Goal: Use online tool/utility: Utilize a website feature to perform a specific function

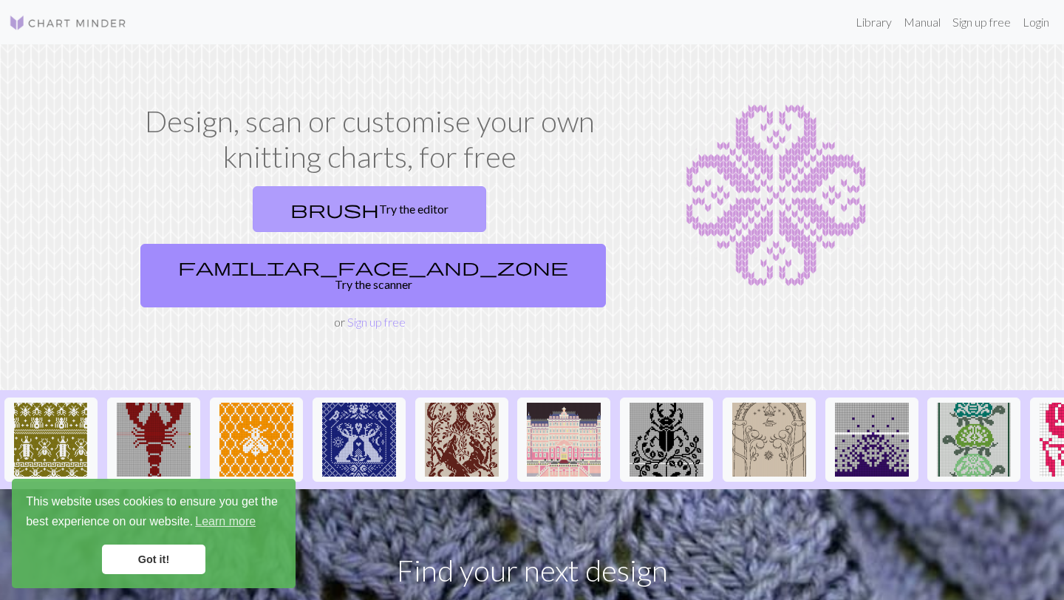
click at [290, 208] on span "brush" at bounding box center [334, 209] width 89 height 21
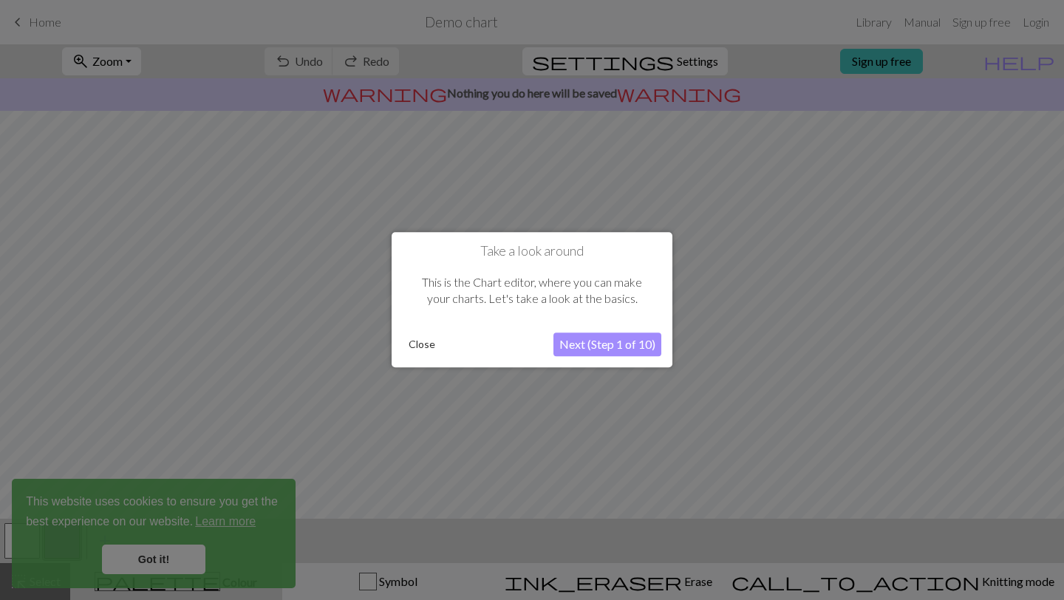
click at [415, 349] on button "Close" at bounding box center [422, 345] width 38 height 22
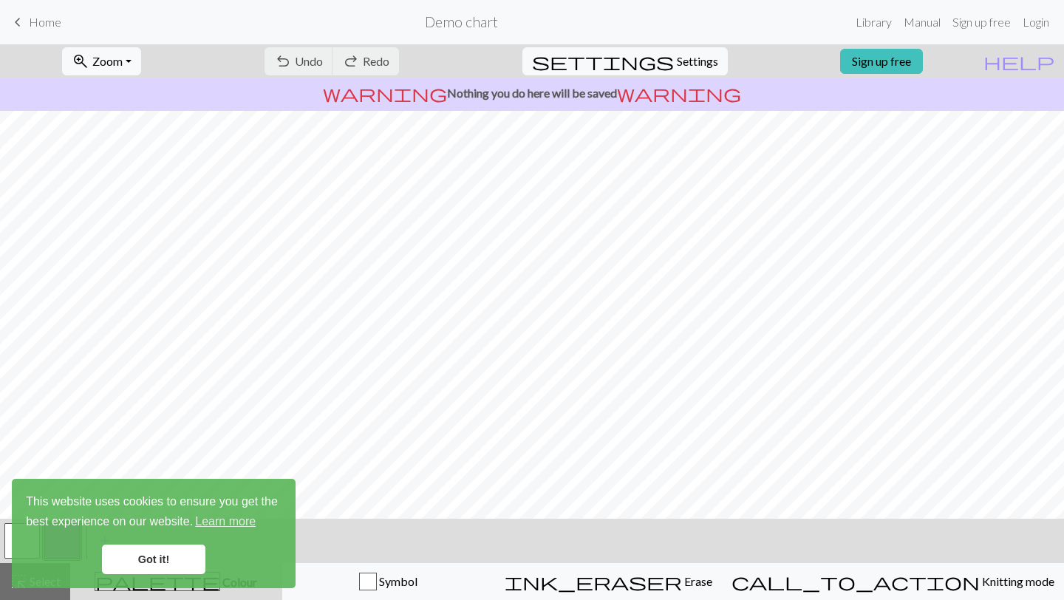
click at [198, 562] on link "Got it!" at bounding box center [153, 560] width 103 height 30
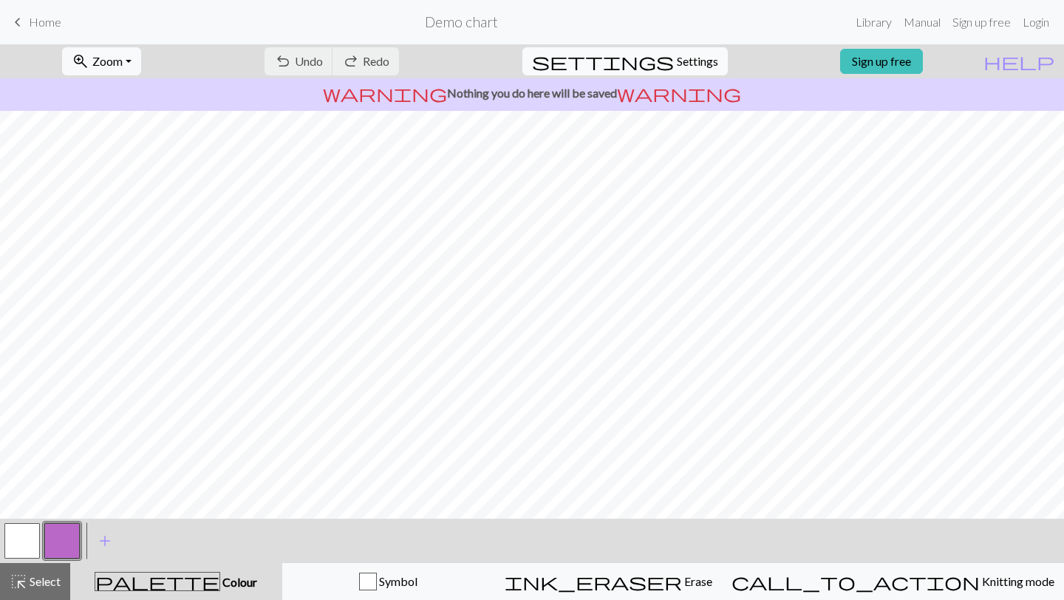
click at [678, 55] on span "Settings" at bounding box center [697, 61] width 41 height 18
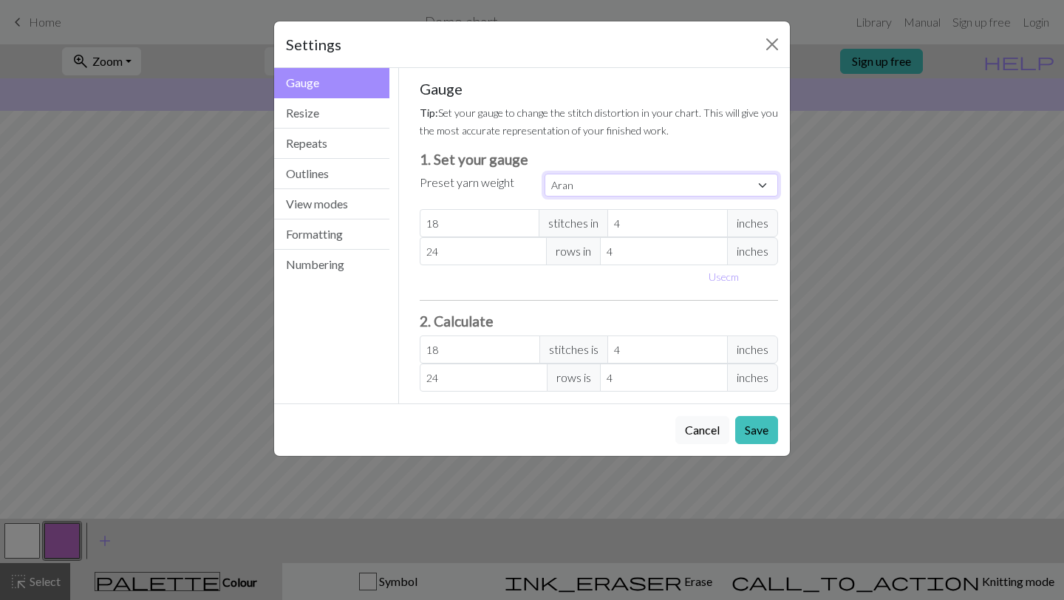
click at [565, 185] on select "Custom Square Lace Light Fingering Fingering Sport Double knit Worsted Aran Bul…" at bounding box center [662, 185] width 234 height 23
select select "square"
type input "32"
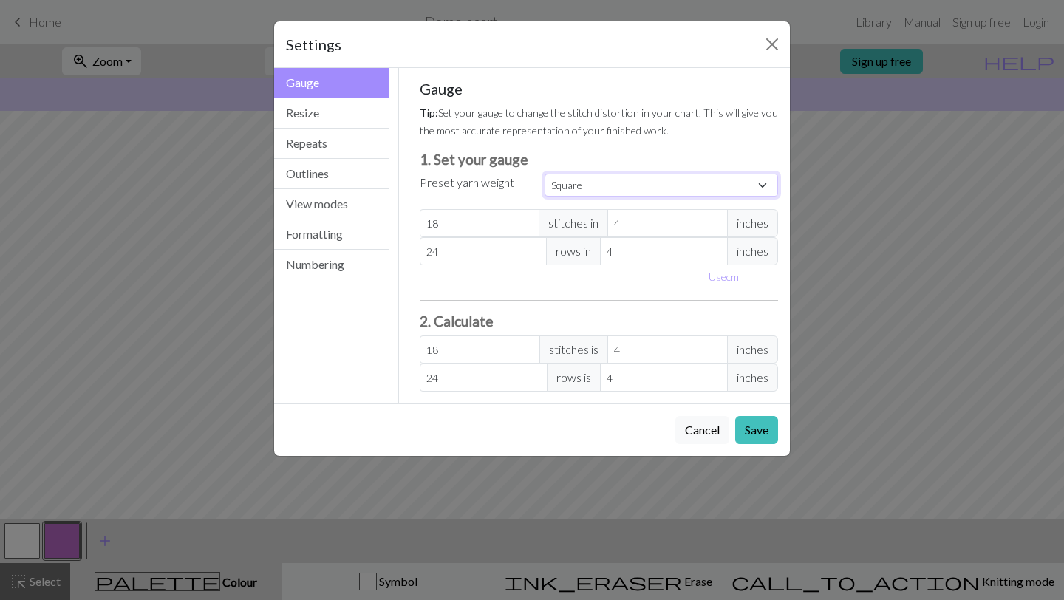
type input "32"
click at [582, 182] on select "Custom Square Lace Light Fingering Fingering Sport Double knit Worsted Aran Bul…" at bounding box center [662, 185] width 234 height 23
select select "sport"
type input "24"
type input "34"
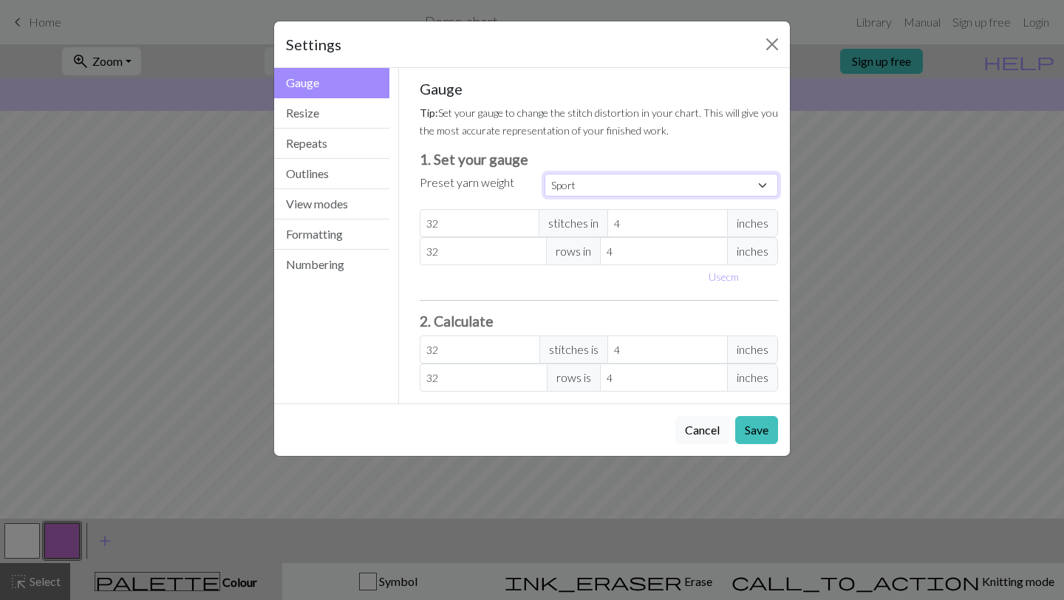
type input "24"
type input "34"
click at [612, 194] on select "Custom Square Lace Light Fingering Fingering Sport Double knit Worsted Aran Bul…" at bounding box center [662, 185] width 234 height 23
select select "fingering"
type input "28"
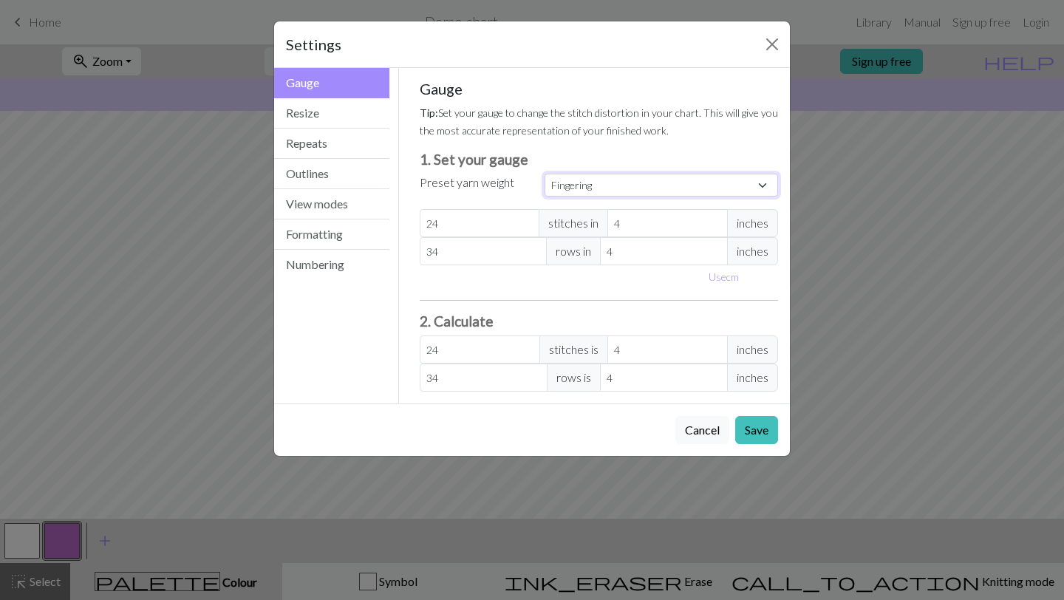
type input "36"
type input "28"
type input "36"
click at [460, 225] on input "28" at bounding box center [480, 223] width 120 height 28
type input "2"
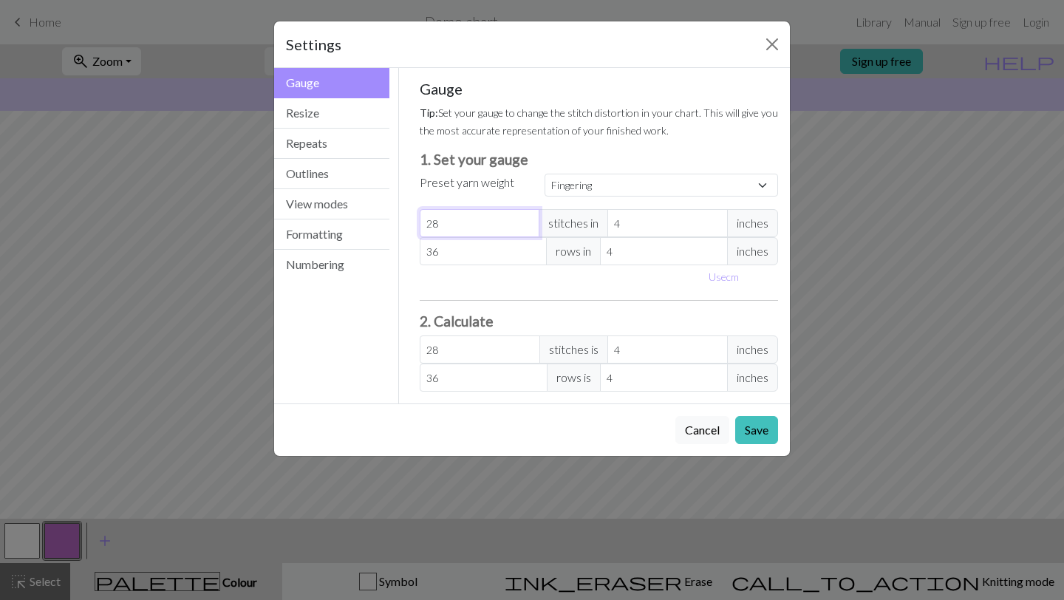
type input "2"
type input "0"
type input "2"
type input "24"
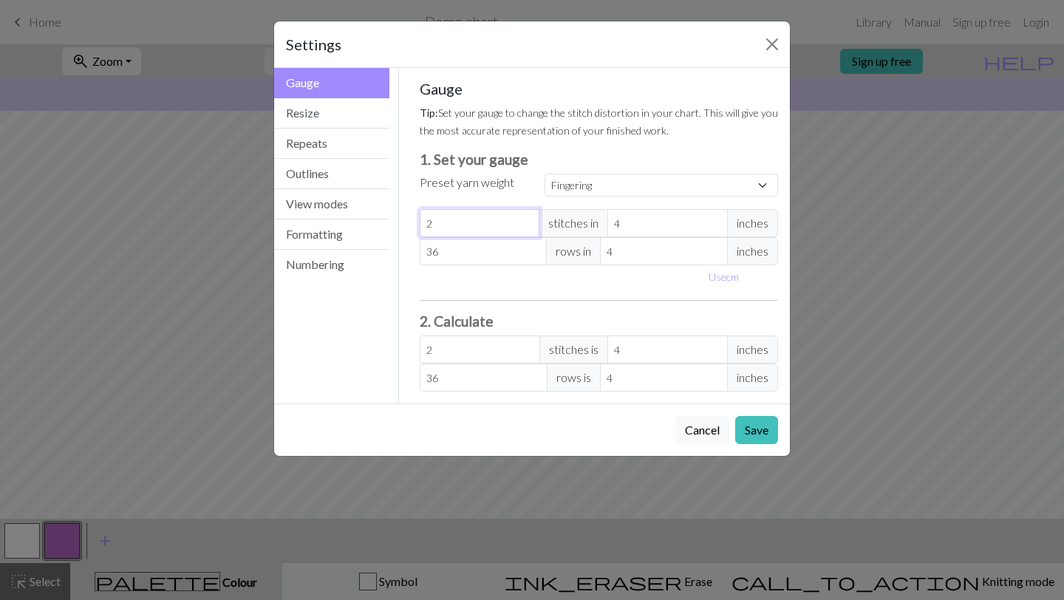
type input "24"
click at [468, 256] on input "36" at bounding box center [484, 251] width 128 height 28
type input "3"
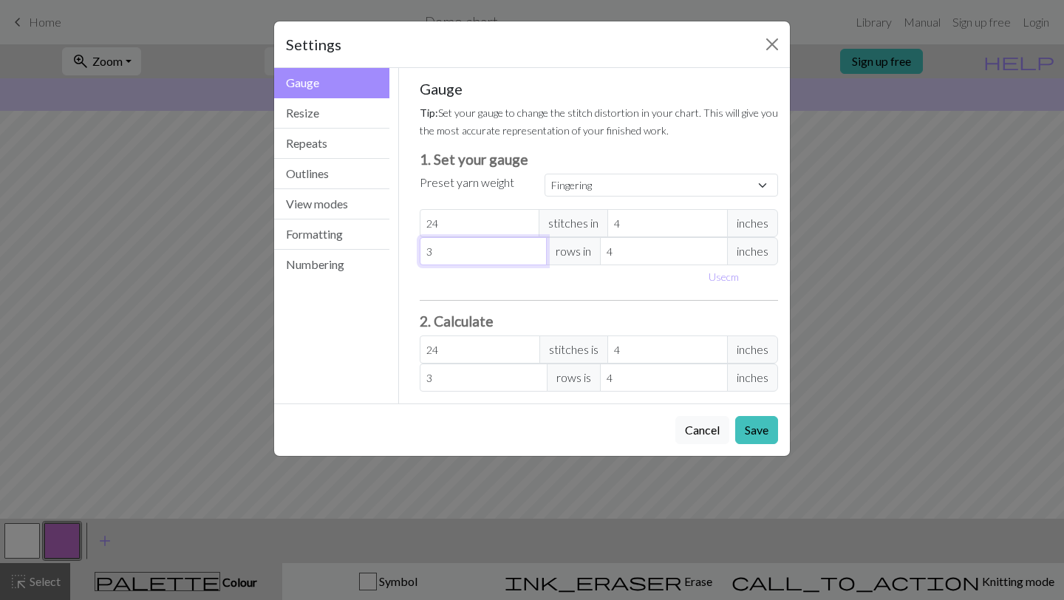
type input "32"
click at [756, 435] on button "Save" at bounding box center [756, 430] width 43 height 28
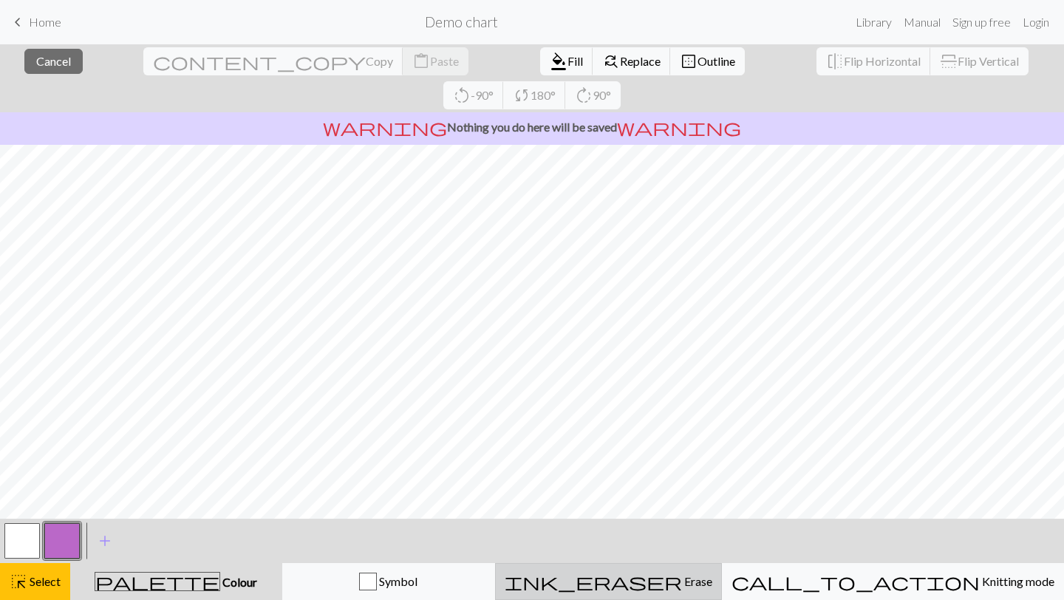
click at [694, 568] on button "ink_eraser Erase Erase" at bounding box center [608, 581] width 227 height 37
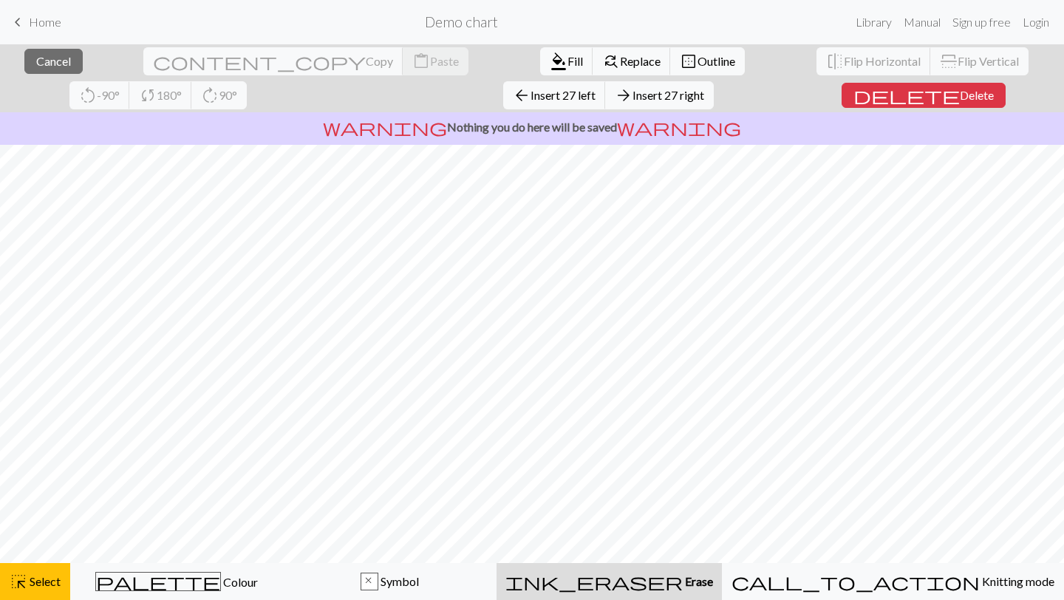
scroll to position [86, 0]
click at [250, 183] on div "close Cancel content_copy Copy content_paste Paste format_color_fill Fill find_…" at bounding box center [532, 322] width 1064 height 556
click at [685, 580] on span "Erase" at bounding box center [698, 581] width 30 height 14
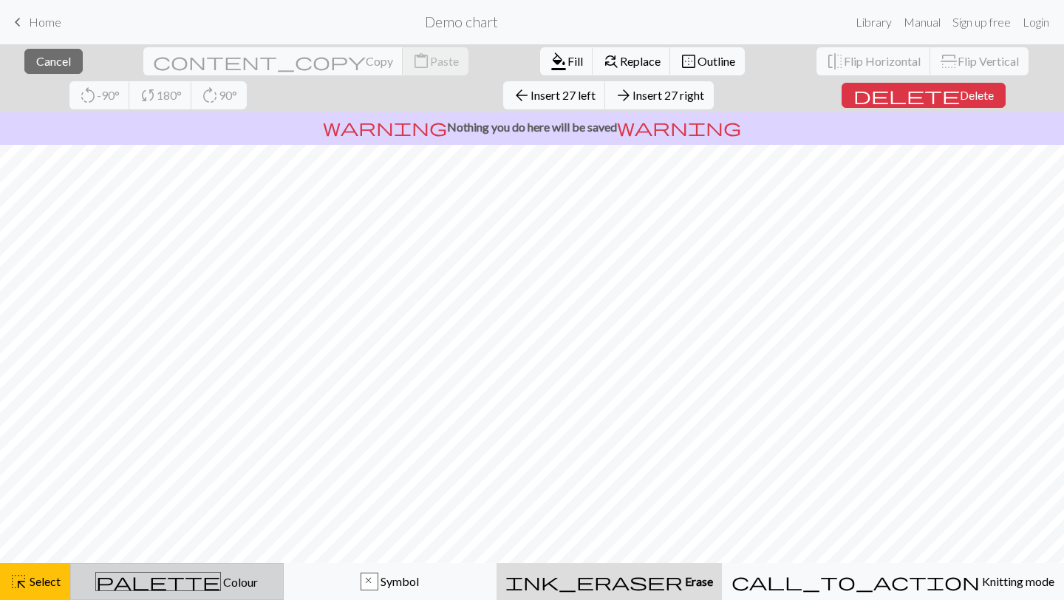
click at [185, 592] on span "palette" at bounding box center [158, 581] width 124 height 21
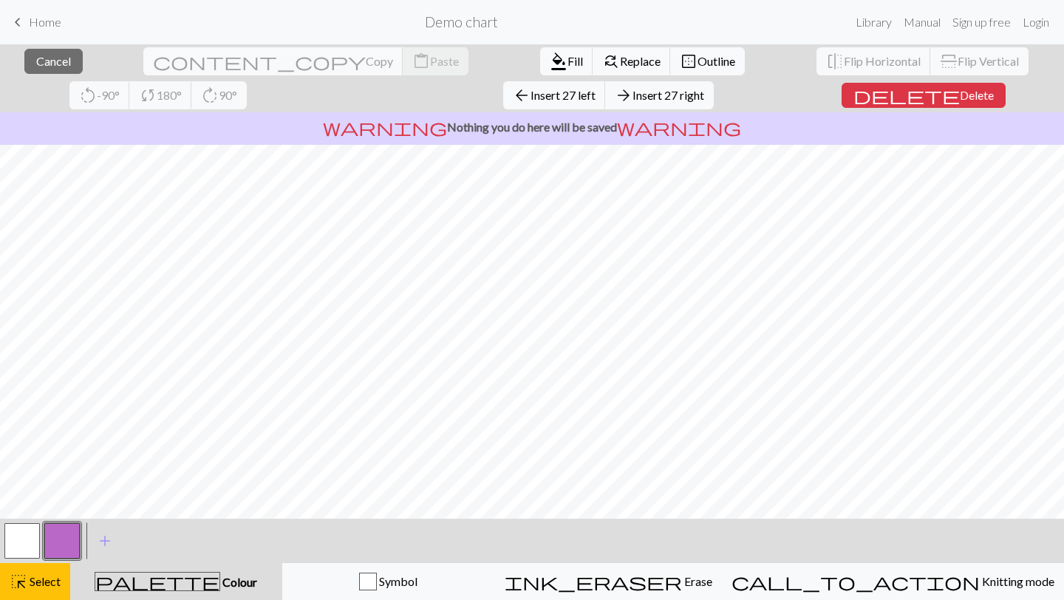
click at [25, 535] on button "button" at bounding box center [21, 540] width 35 height 35
click at [550, 60] on span "format_color_fill" at bounding box center [559, 61] width 18 height 21
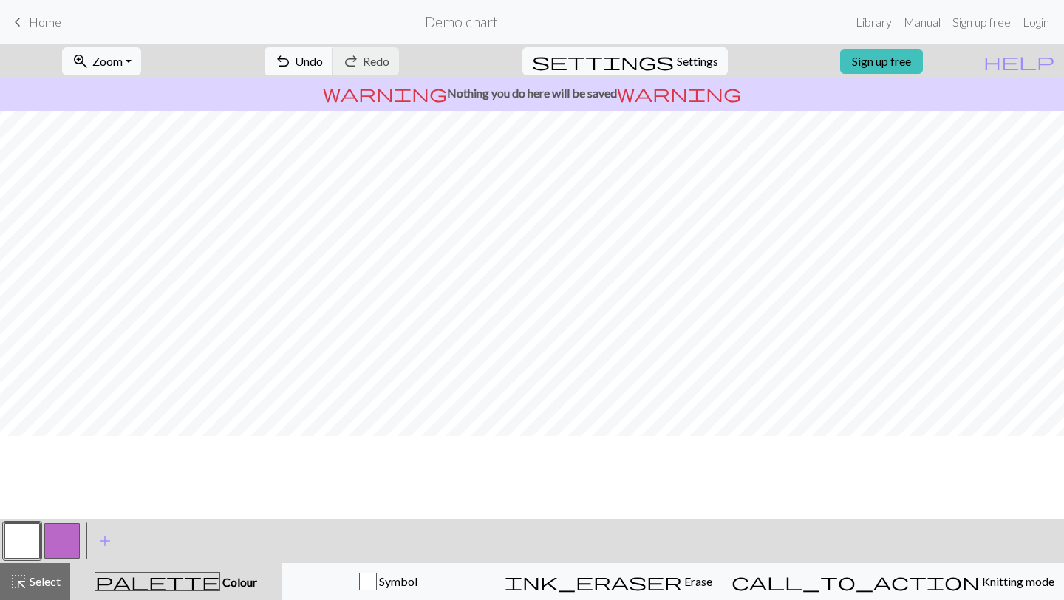
scroll to position [0, 0]
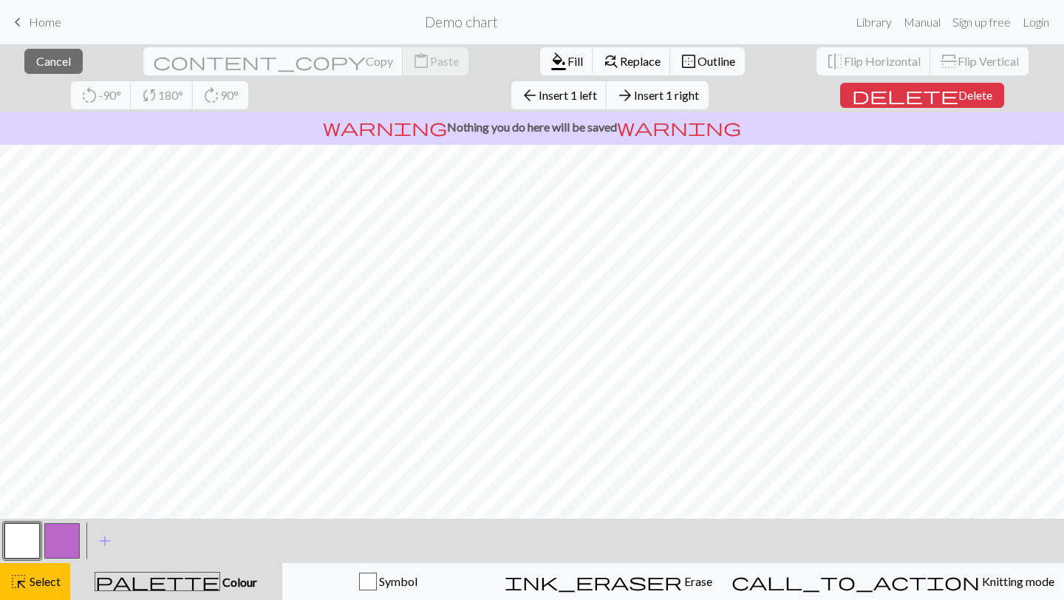
click at [223, 580] on div "palette Colour Colour" at bounding box center [176, 581] width 194 height 19
click at [568, 56] on span "Fill" at bounding box center [576, 61] width 16 height 14
click at [550, 60] on span "format_color_fill" at bounding box center [559, 61] width 18 height 21
click at [568, 55] on span "Fill" at bounding box center [576, 61] width 16 height 14
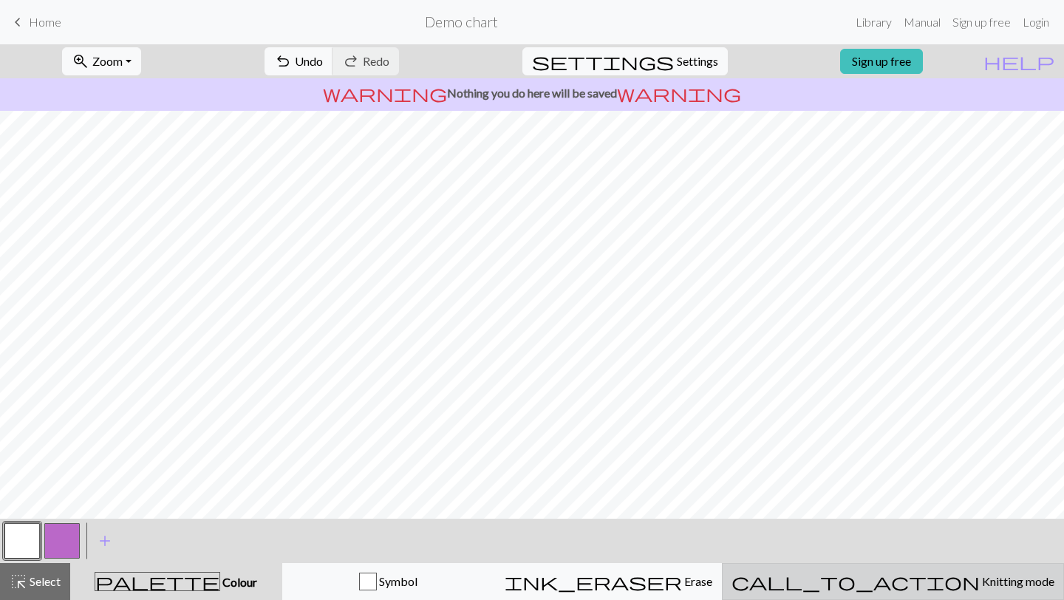
click at [941, 592] on button "call_to_action Knitting mode Knitting mode" at bounding box center [893, 581] width 342 height 37
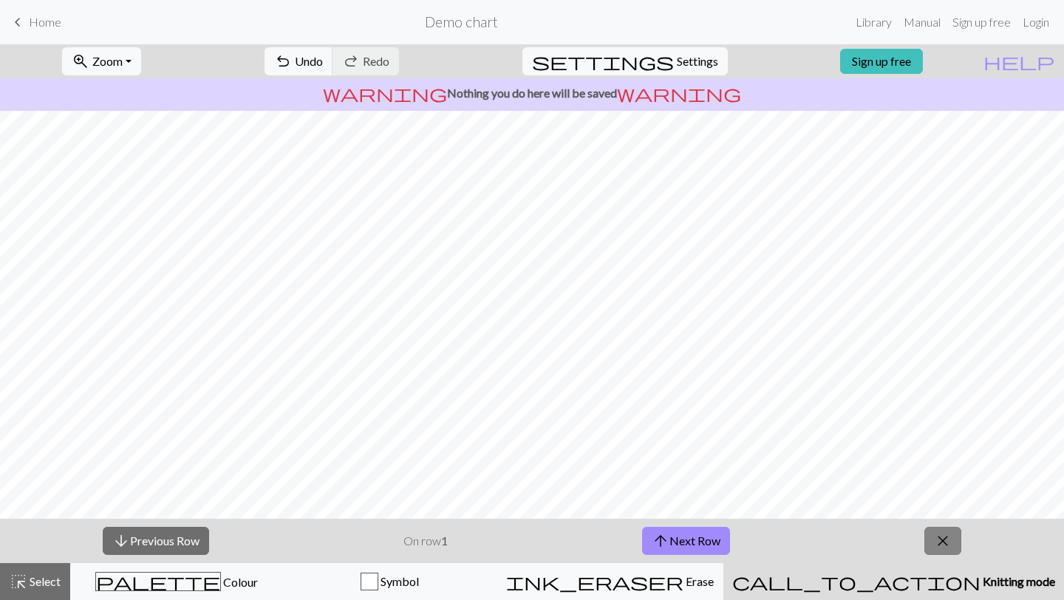
click at [950, 535] on span "close" at bounding box center [943, 541] width 18 height 21
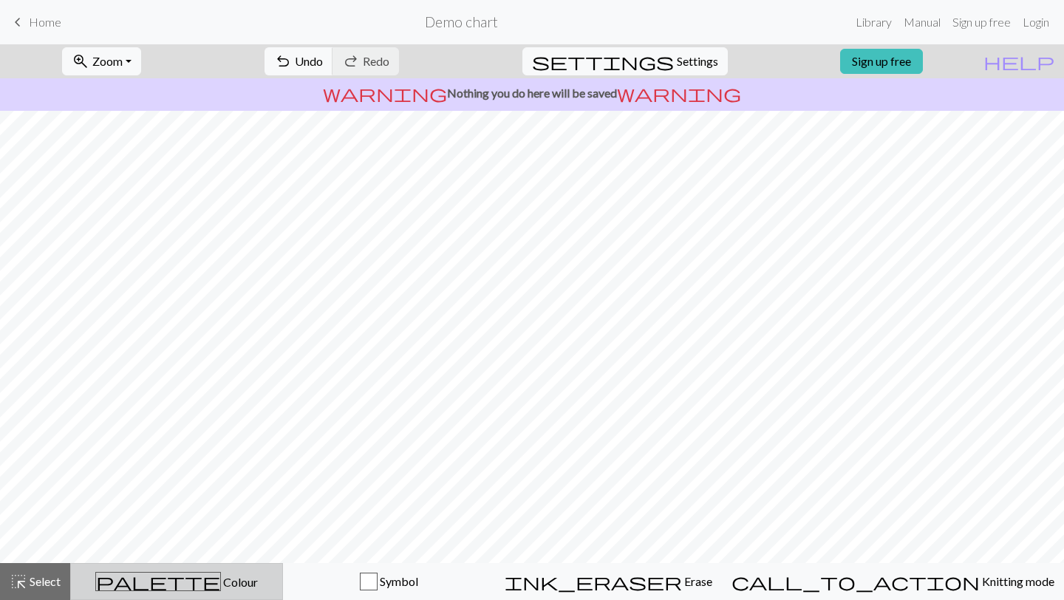
click at [126, 590] on div "palette Colour Colour" at bounding box center [177, 581] width 194 height 19
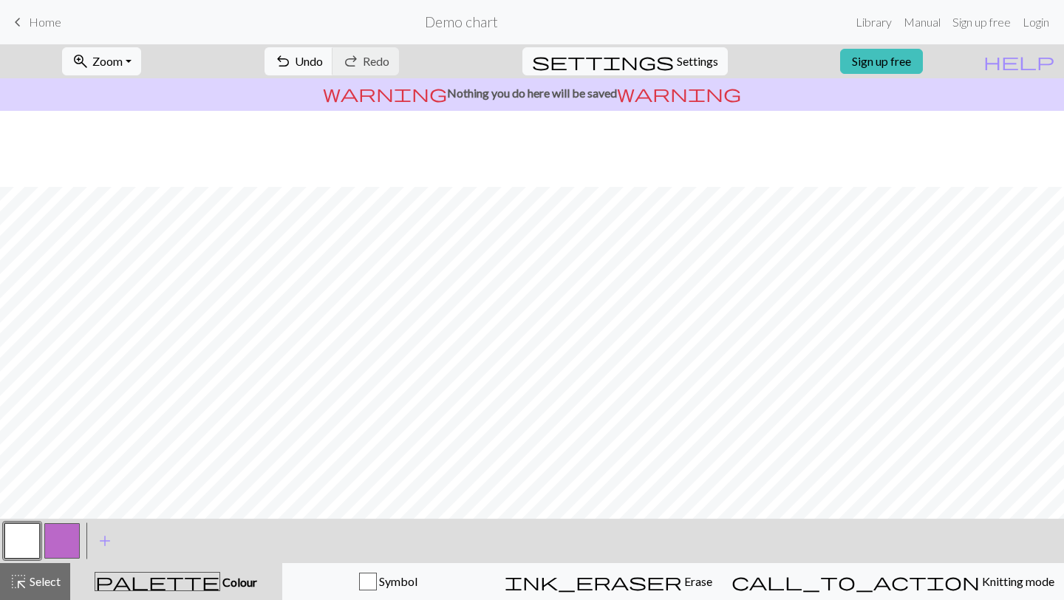
scroll to position [132, 0]
click at [69, 545] on button "button" at bounding box center [61, 540] width 35 height 35
click at [56, 24] on span "Home" at bounding box center [45, 22] width 33 height 14
